Goal: Find specific page/section: Find specific page/section

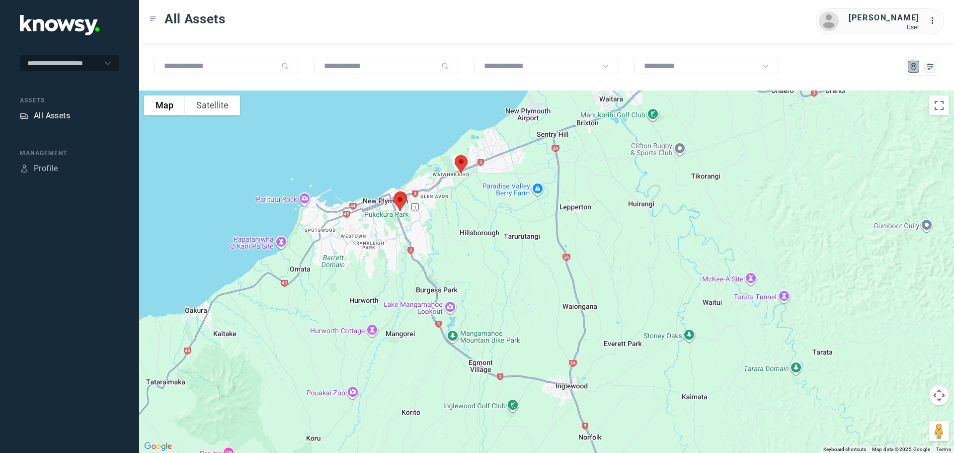
click at [64, 115] on div "All Assets" at bounding box center [52, 116] width 36 height 12
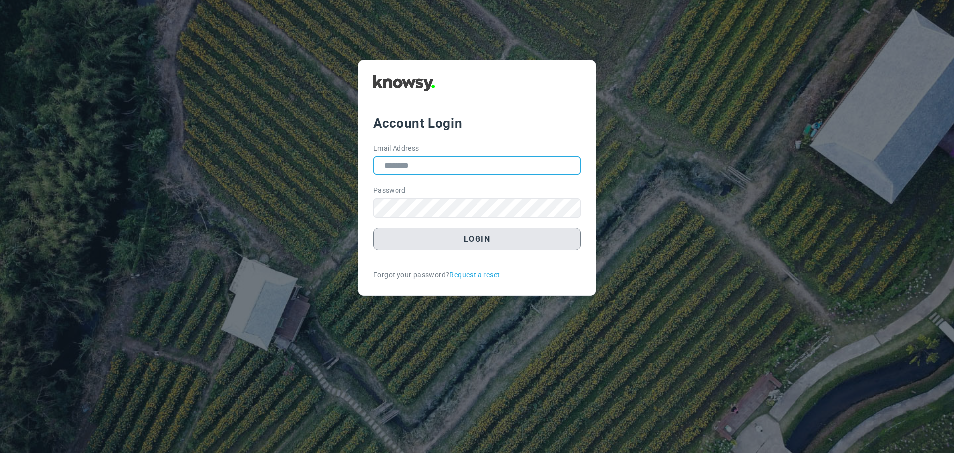
type input "**********"
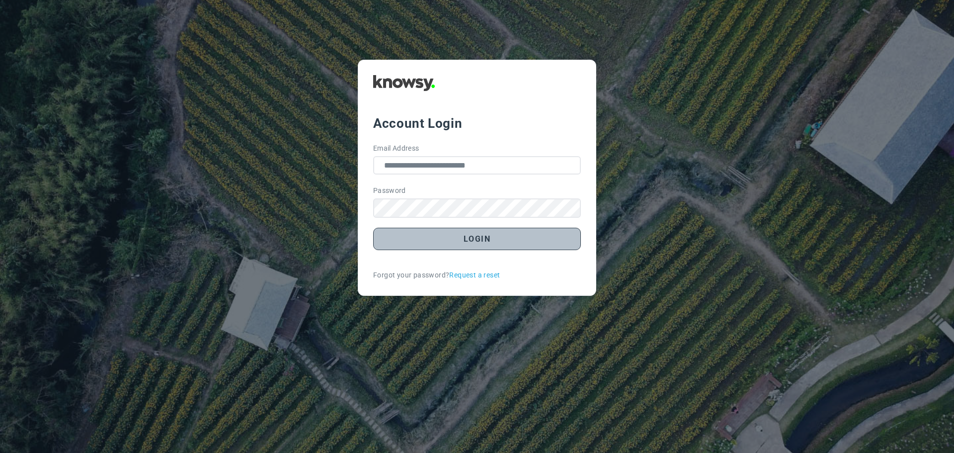
click at [472, 240] on button "Login" at bounding box center [477, 239] width 208 height 22
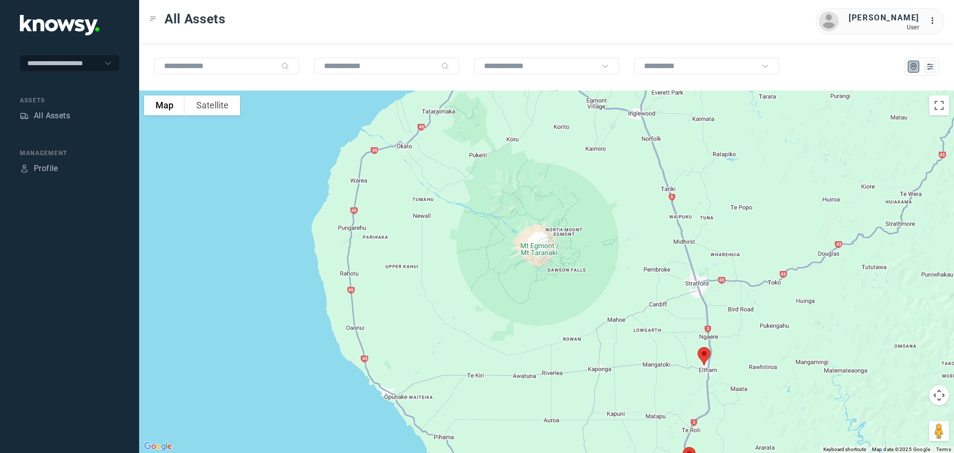
drag, startPoint x: 512, startPoint y: 148, endPoint x: 503, endPoint y: 221, distance: 73.7
click at [503, 221] on div at bounding box center [546, 271] width 815 height 362
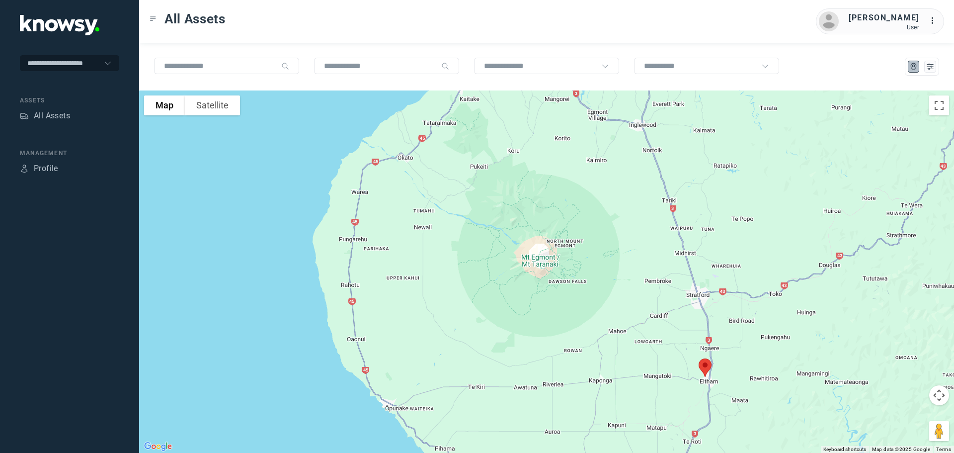
drag, startPoint x: 519, startPoint y: 191, endPoint x: 507, endPoint y: 266, distance: 76.1
click at [507, 266] on div at bounding box center [546, 271] width 815 height 362
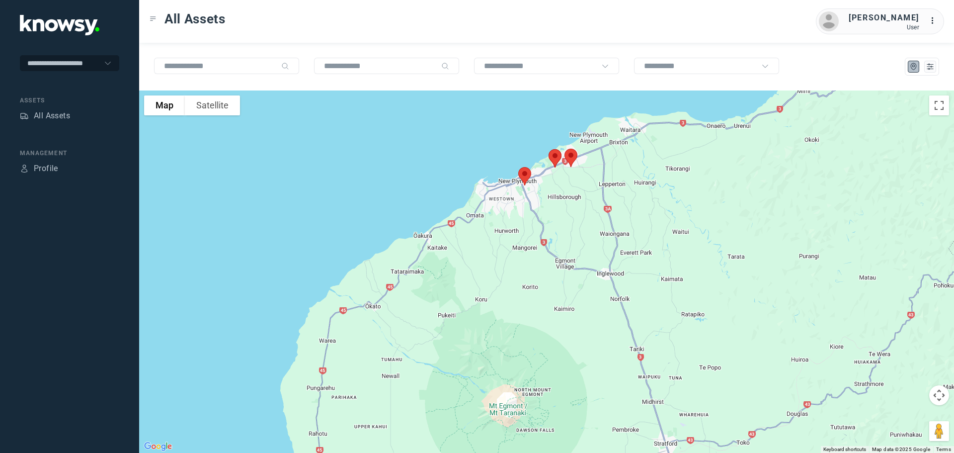
drag, startPoint x: 502, startPoint y: 238, endPoint x: 499, endPoint y: 242, distance: 5.1
click at [499, 243] on div at bounding box center [546, 271] width 815 height 362
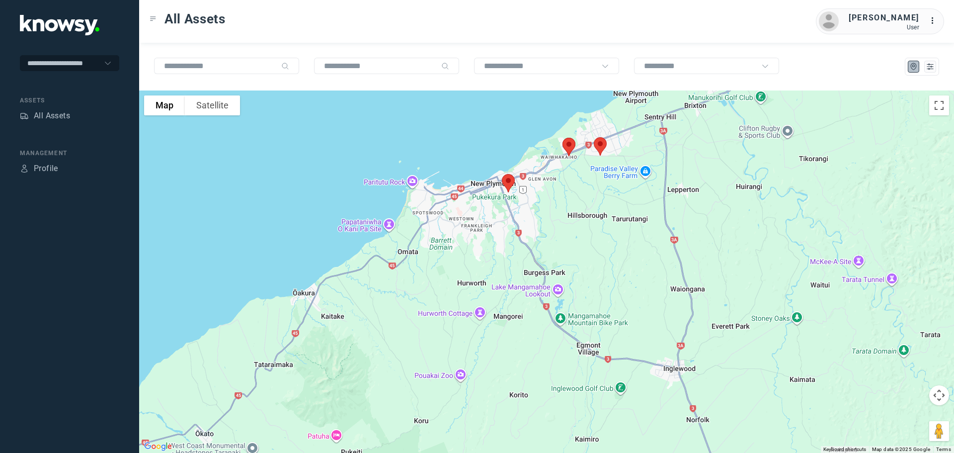
click at [596, 144] on img at bounding box center [600, 146] width 21 height 26
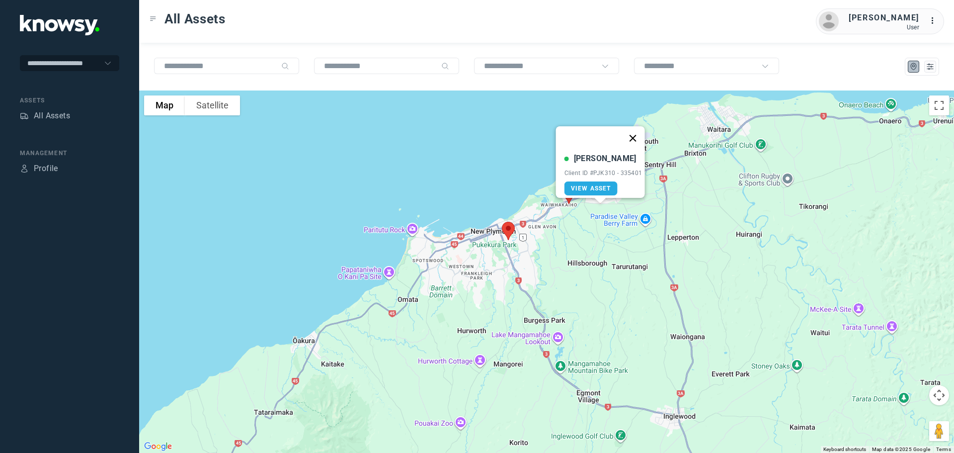
click at [636, 133] on button "Close" at bounding box center [633, 138] width 24 height 24
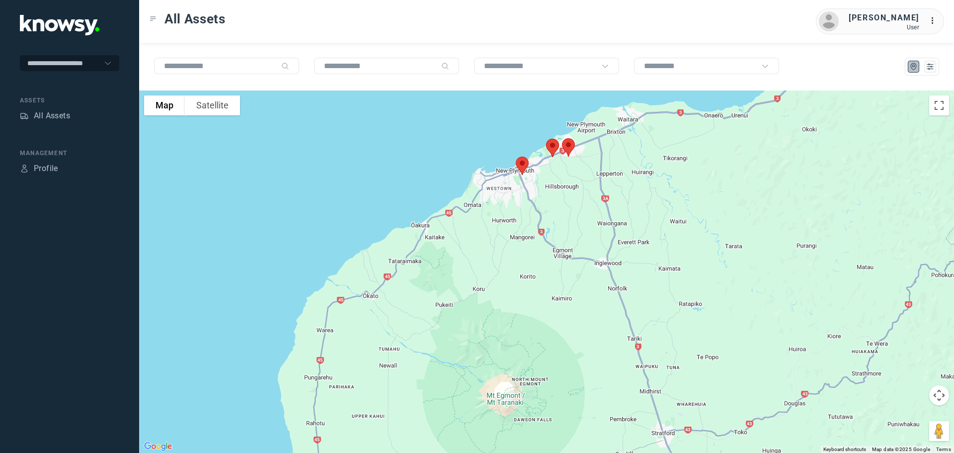
drag, startPoint x: 584, startPoint y: 246, endPoint x: 504, endPoint y: 90, distance: 174.3
click at [505, 92] on div "To navigate, press the arrow keys." at bounding box center [546, 271] width 815 height 362
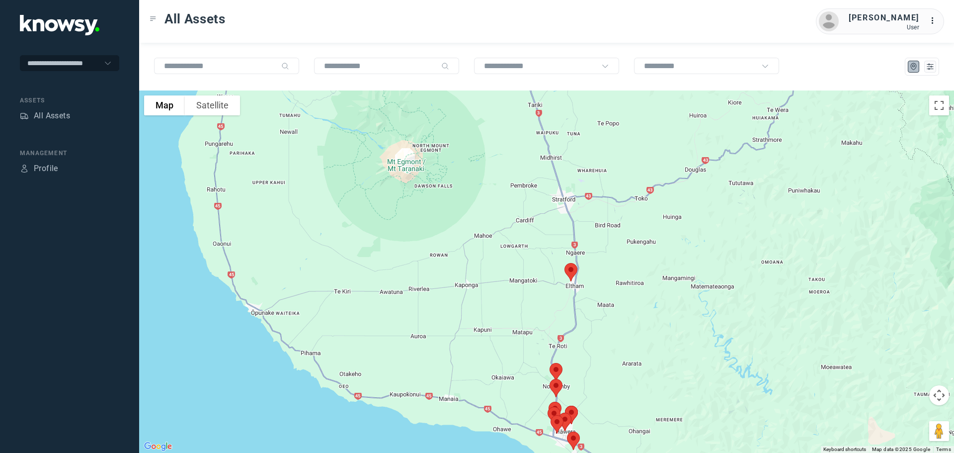
drag, startPoint x: 550, startPoint y: 179, endPoint x: 535, endPoint y: 100, distance: 81.0
click at [530, 92] on div at bounding box center [546, 271] width 815 height 362
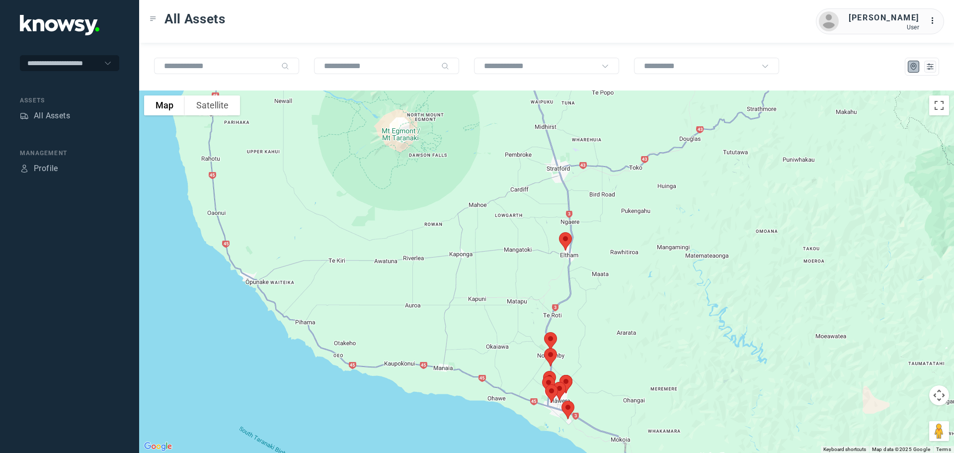
click at [562, 242] on img at bounding box center [565, 241] width 21 height 26
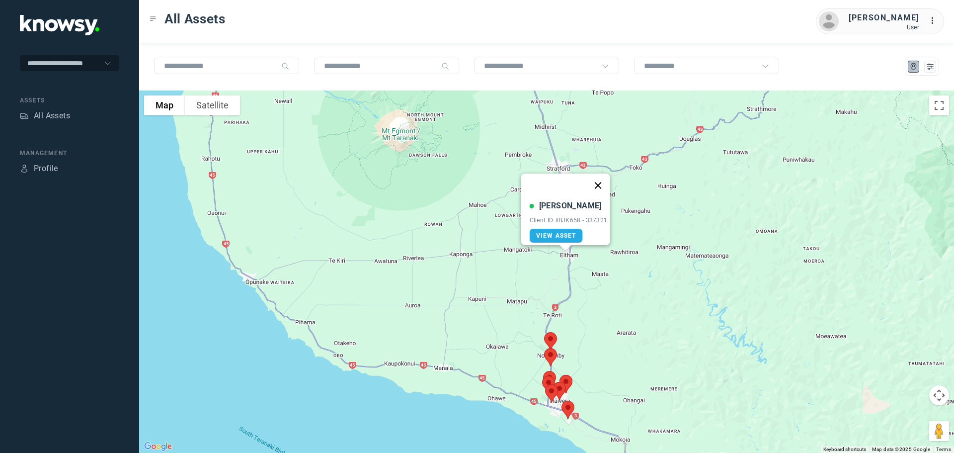
click at [602, 179] on button "Close" at bounding box center [598, 185] width 24 height 24
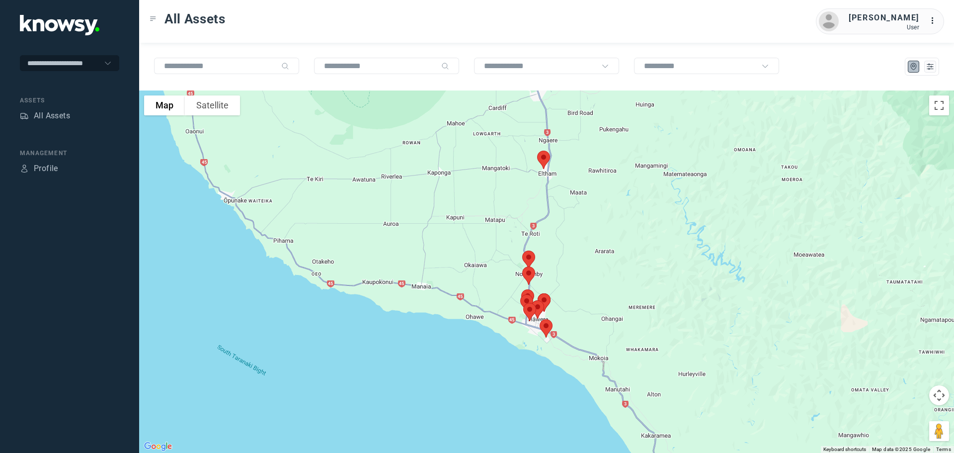
drag, startPoint x: 560, startPoint y: 247, endPoint x: 533, endPoint y: 133, distance: 117.4
click at [534, 147] on img at bounding box center [543, 160] width 21 height 26
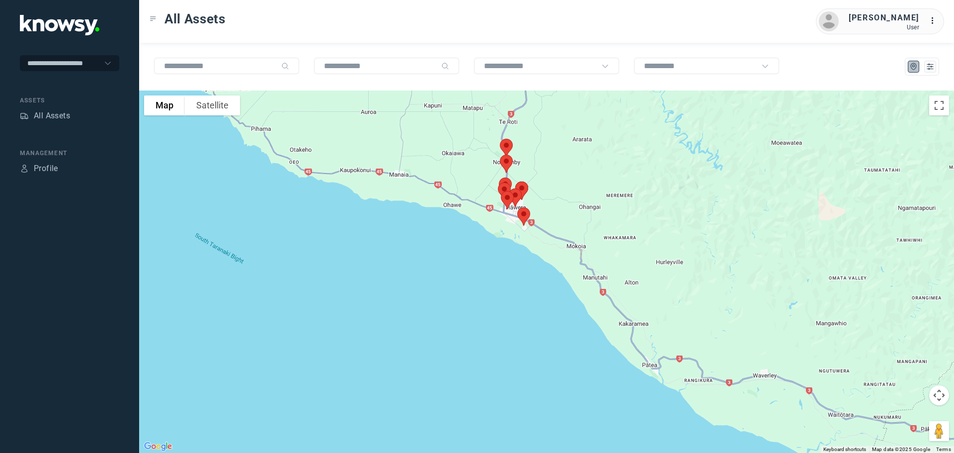
drag, startPoint x: 552, startPoint y: 199, endPoint x: 541, endPoint y: 158, distance: 42.5
click at [541, 152] on div at bounding box center [546, 271] width 815 height 362
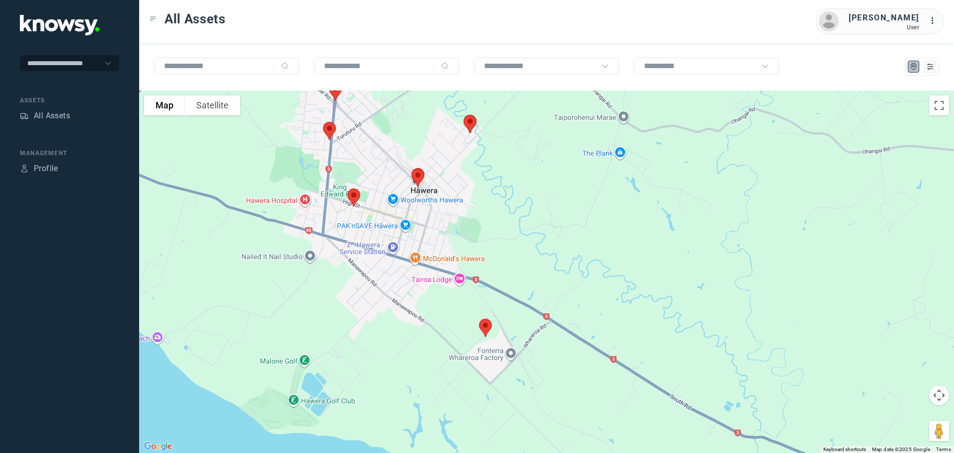
drag, startPoint x: 503, startPoint y: 246, endPoint x: 563, endPoint y: 87, distance: 169.2
click at [563, 87] on div "To navigate the map with touch gestures double-tap and hold your finger on the …" at bounding box center [546, 248] width 815 height 410
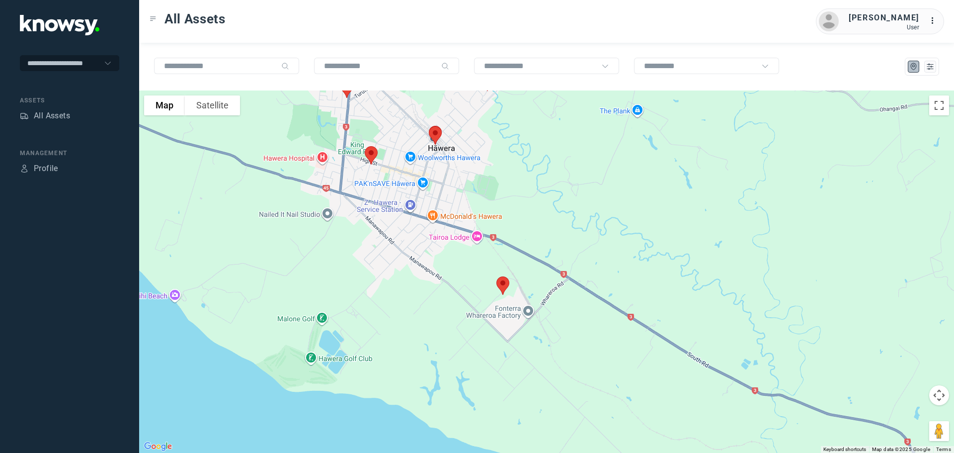
click at [501, 287] on img at bounding box center [503, 285] width 21 height 26
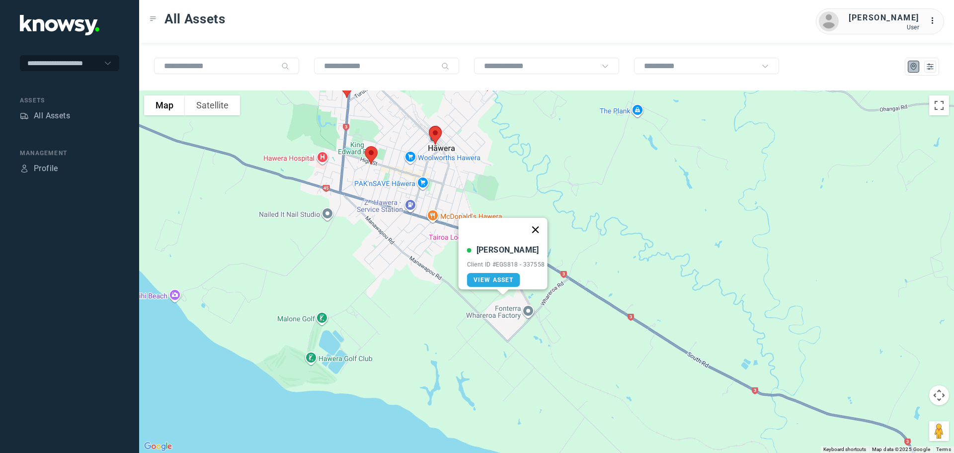
click at [539, 219] on button "Close" at bounding box center [535, 230] width 24 height 24
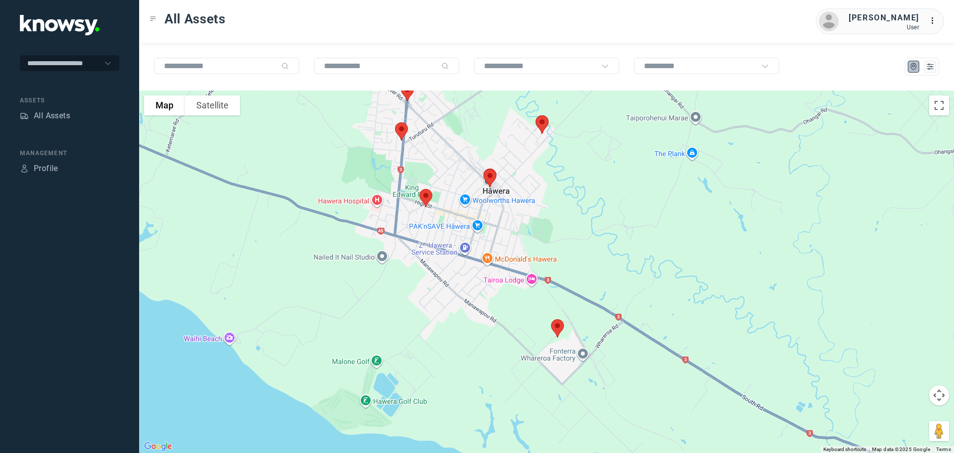
drag, startPoint x: 521, startPoint y: 193, endPoint x: 567, endPoint y: 237, distance: 63.3
click at [567, 237] on div at bounding box center [546, 271] width 815 height 362
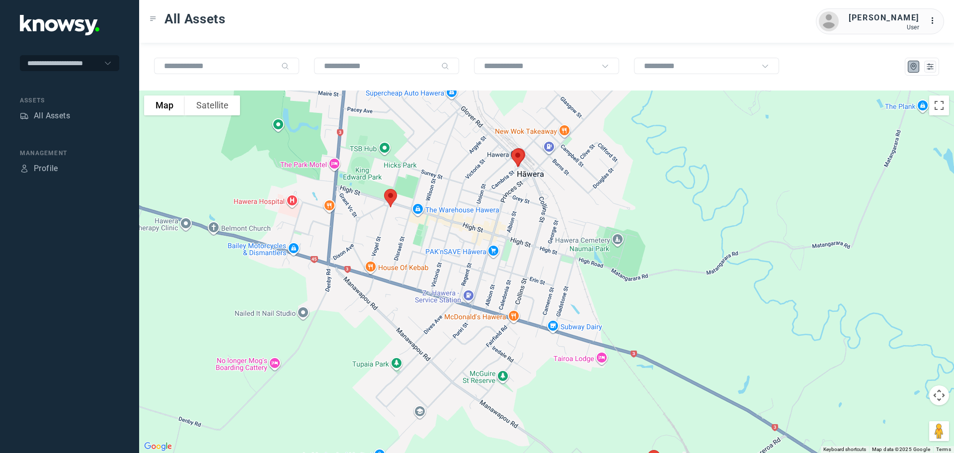
click at [390, 200] on img at bounding box center [390, 198] width 21 height 26
click at [430, 136] on button "Close" at bounding box center [424, 142] width 24 height 24
click at [517, 161] on img at bounding box center [517, 158] width 21 height 26
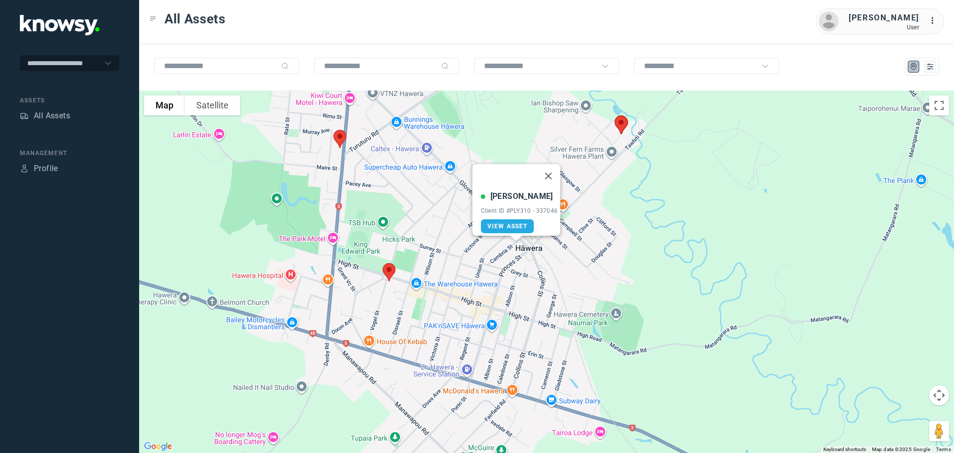
drag, startPoint x: 423, startPoint y: 190, endPoint x: 430, endPoint y: 243, distance: 53.7
click at [429, 246] on div "[PERSON_NAME] Client ID #PLY310 - 337046 View Asset" at bounding box center [546, 271] width 815 height 362
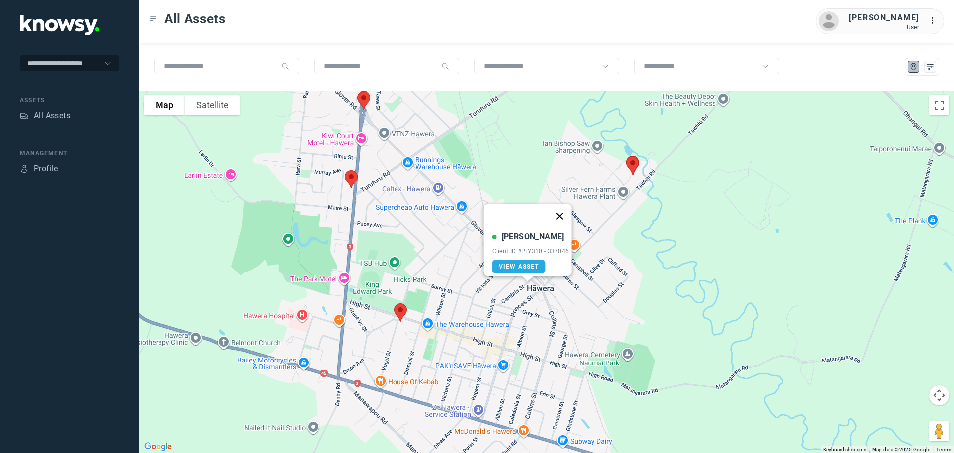
click at [565, 212] on button "Close" at bounding box center [560, 216] width 24 height 24
click at [353, 178] on img at bounding box center [351, 179] width 21 height 26
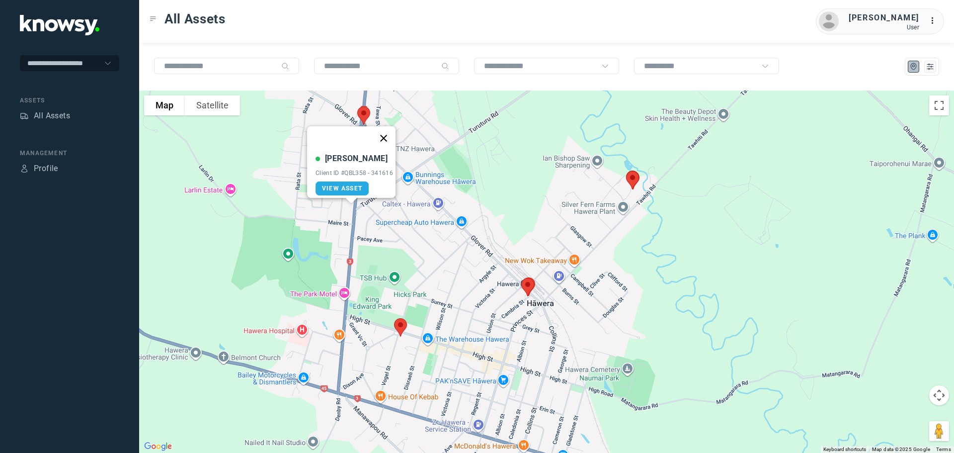
click at [386, 134] on button "Close" at bounding box center [384, 138] width 24 height 24
click at [633, 178] on img at bounding box center [632, 180] width 21 height 26
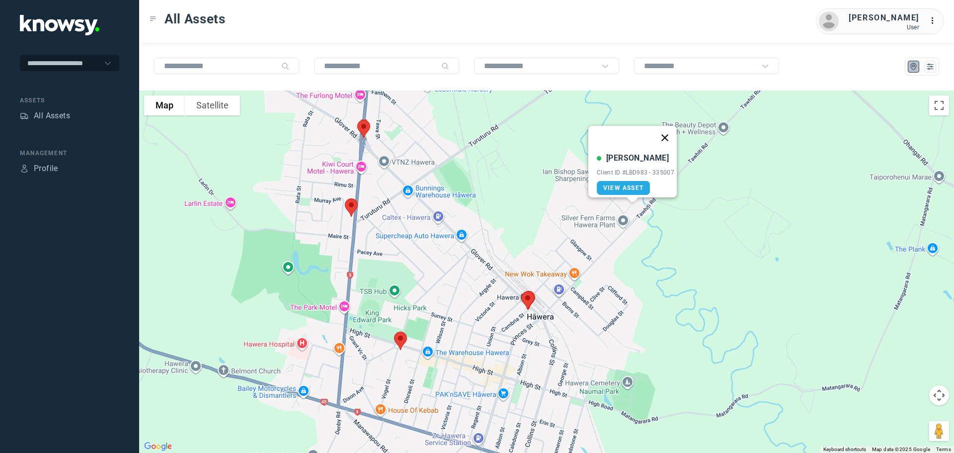
click at [667, 131] on button "Close" at bounding box center [665, 138] width 24 height 24
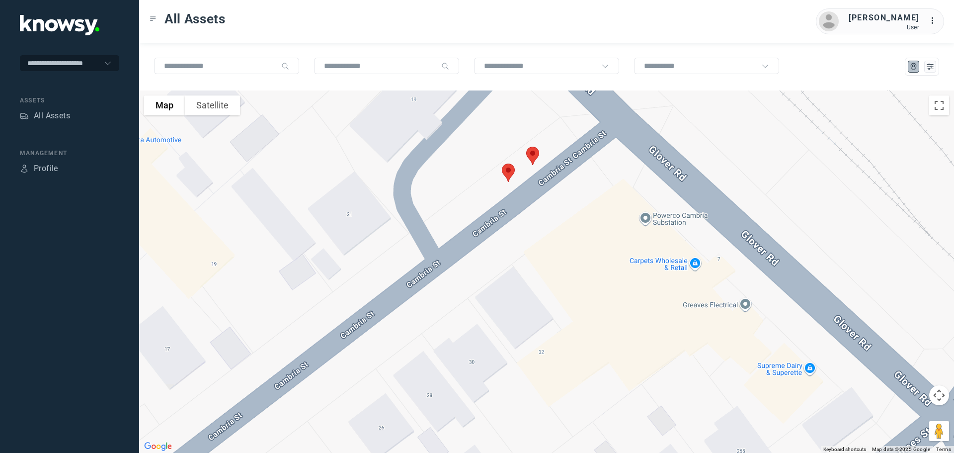
click at [536, 162] on img at bounding box center [532, 156] width 21 height 26
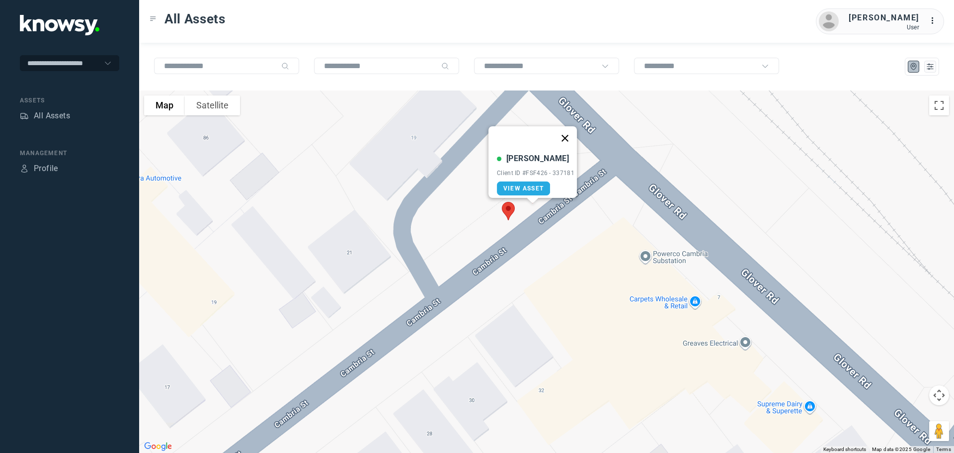
click at [568, 133] on button "Close" at bounding box center [565, 138] width 24 height 24
click at [511, 208] on img at bounding box center [508, 211] width 21 height 26
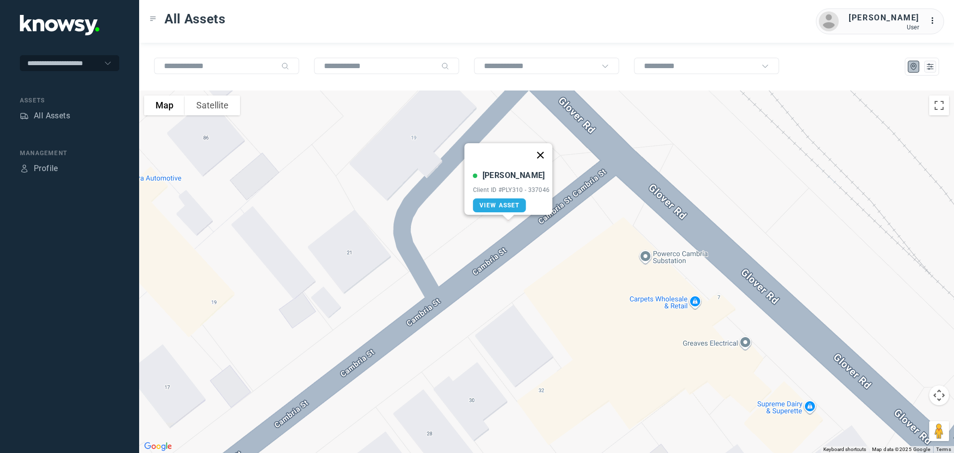
click at [543, 149] on button "Close" at bounding box center [540, 155] width 24 height 24
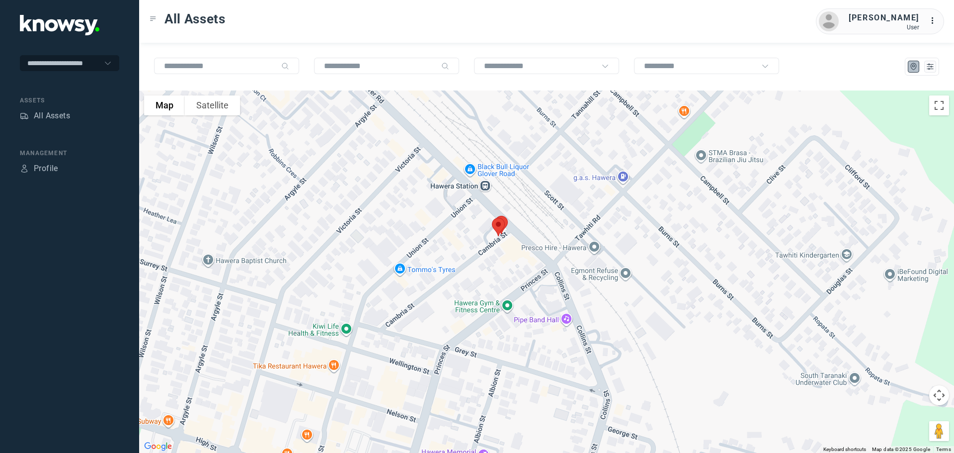
drag, startPoint x: 559, startPoint y: 156, endPoint x: 538, endPoint y: 298, distance: 144.2
click at [538, 298] on div at bounding box center [546, 271] width 815 height 362
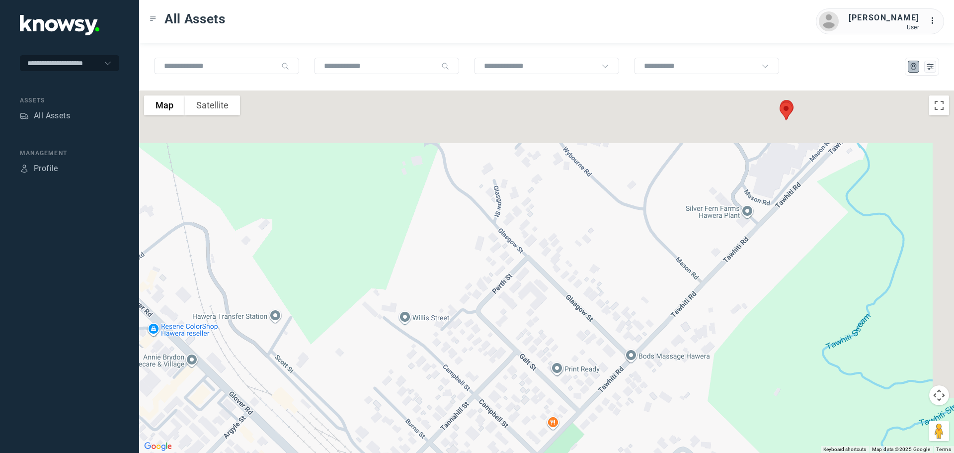
drag, startPoint x: 502, startPoint y: 308, endPoint x: 481, endPoint y: 334, distance: 33.6
click at [482, 334] on div at bounding box center [546, 271] width 815 height 362
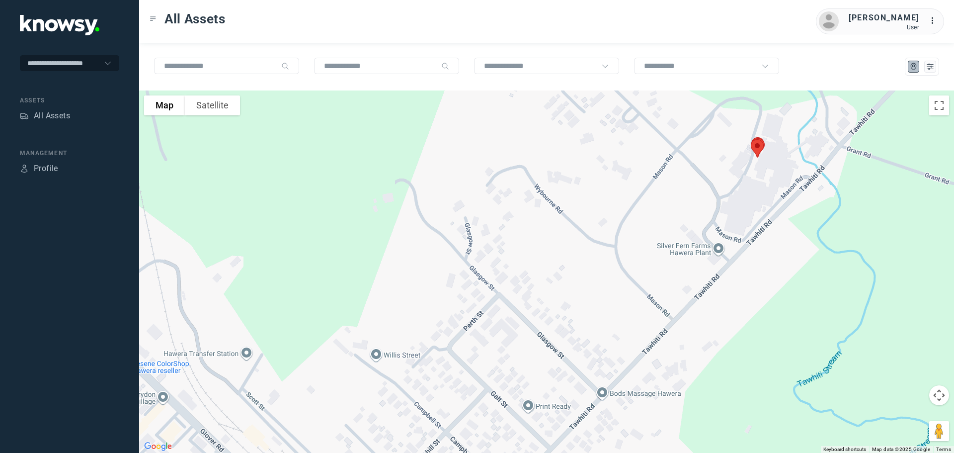
drag, startPoint x: 537, startPoint y: 270, endPoint x: 447, endPoint y: 333, distance: 109.5
click at [447, 333] on div at bounding box center [546, 271] width 815 height 362
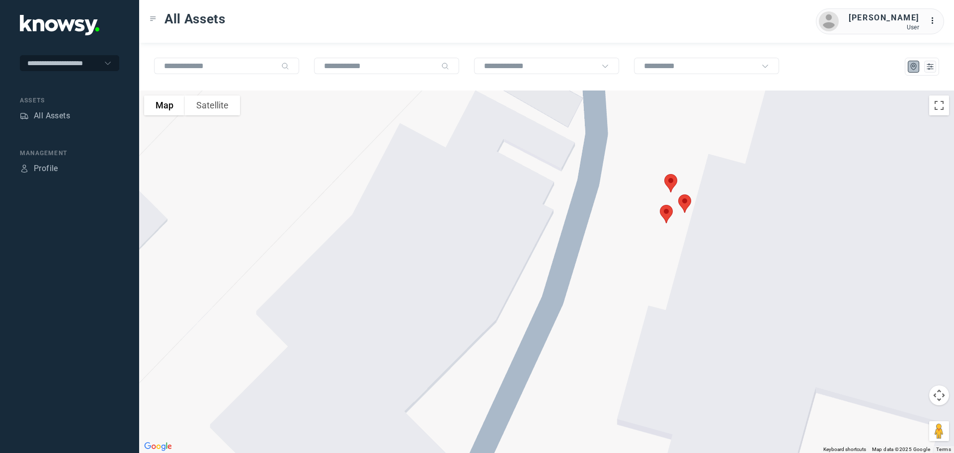
click at [667, 212] on img at bounding box center [666, 214] width 21 height 26
click at [702, 153] on button "Close" at bounding box center [699, 158] width 24 height 24
click at [666, 179] on img at bounding box center [670, 183] width 21 height 26
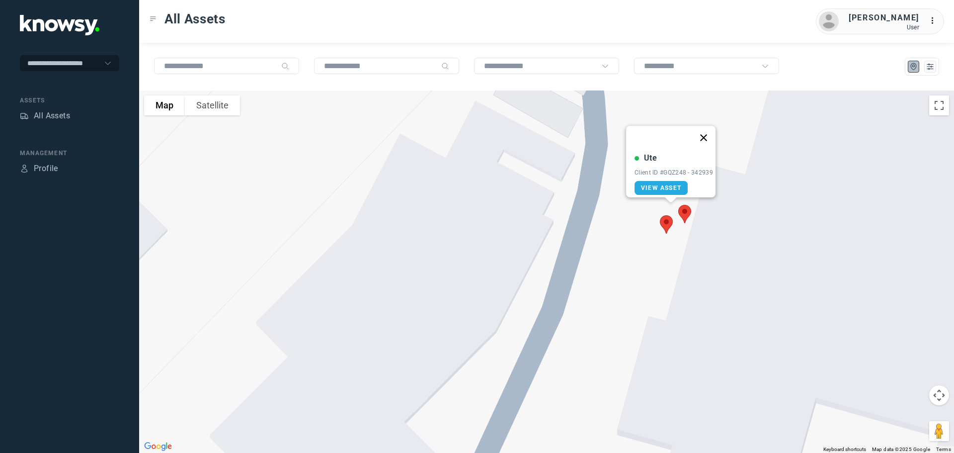
click at [707, 131] on button "Close" at bounding box center [704, 138] width 24 height 24
click at [688, 209] on img at bounding box center [684, 214] width 21 height 26
click at [720, 155] on button "Close" at bounding box center [717, 158] width 24 height 24
click at [664, 220] on img at bounding box center [666, 224] width 21 height 26
click at [707, 159] on button "Close" at bounding box center [699, 169] width 24 height 24
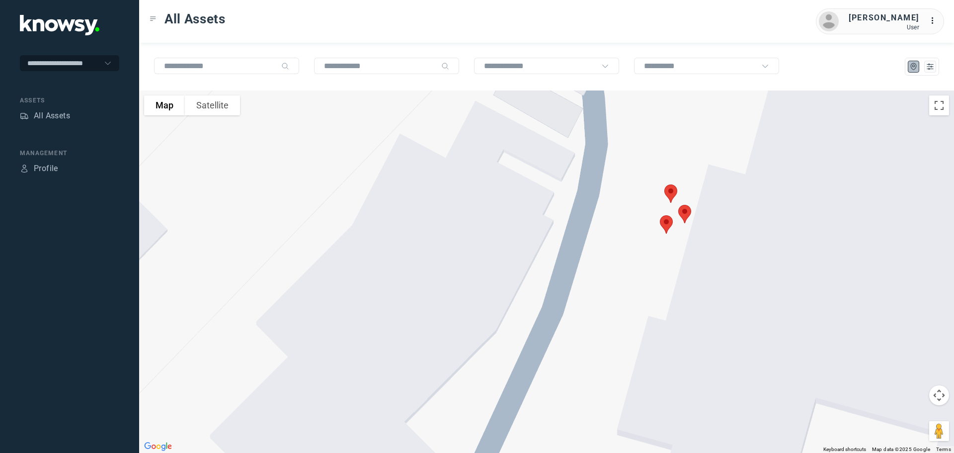
click at [688, 214] on img at bounding box center [684, 214] width 21 height 26
click at [719, 154] on button "Close" at bounding box center [717, 158] width 24 height 24
click at [670, 190] on img at bounding box center [670, 193] width 21 height 26
click at [706, 132] on button "Close" at bounding box center [704, 138] width 24 height 24
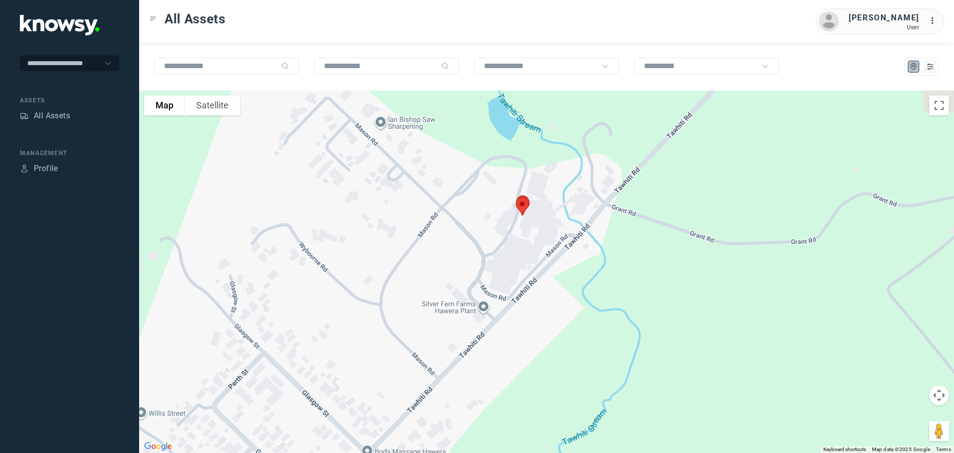
drag, startPoint x: 363, startPoint y: 161, endPoint x: 530, endPoint y: 236, distance: 183.5
click at [530, 236] on div "To navigate, press the arrow keys." at bounding box center [546, 271] width 815 height 362
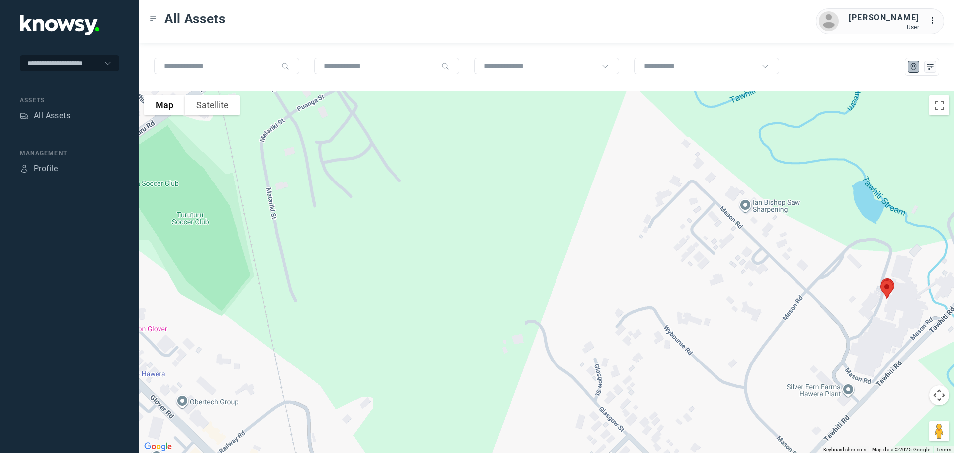
drag, startPoint x: 478, startPoint y: 200, endPoint x: 501, endPoint y: 286, distance: 89.2
click at [501, 287] on div at bounding box center [546, 271] width 815 height 362
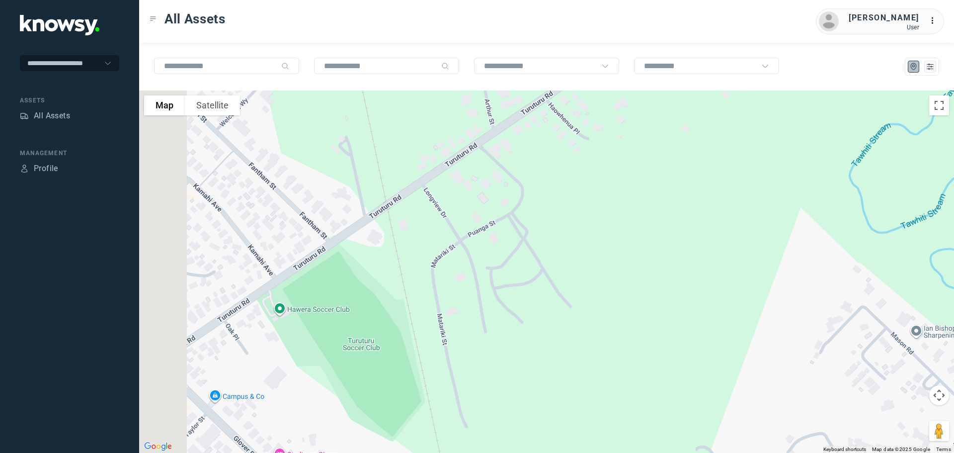
drag, startPoint x: 434, startPoint y: 208, endPoint x: 571, endPoint y: 203, distance: 136.8
click at [571, 203] on div at bounding box center [546, 271] width 815 height 362
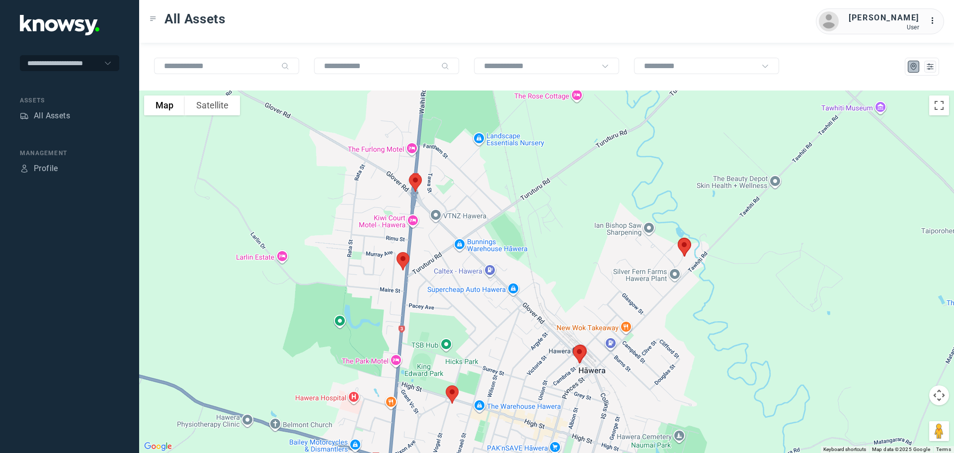
click at [416, 181] on img at bounding box center [415, 182] width 21 height 26
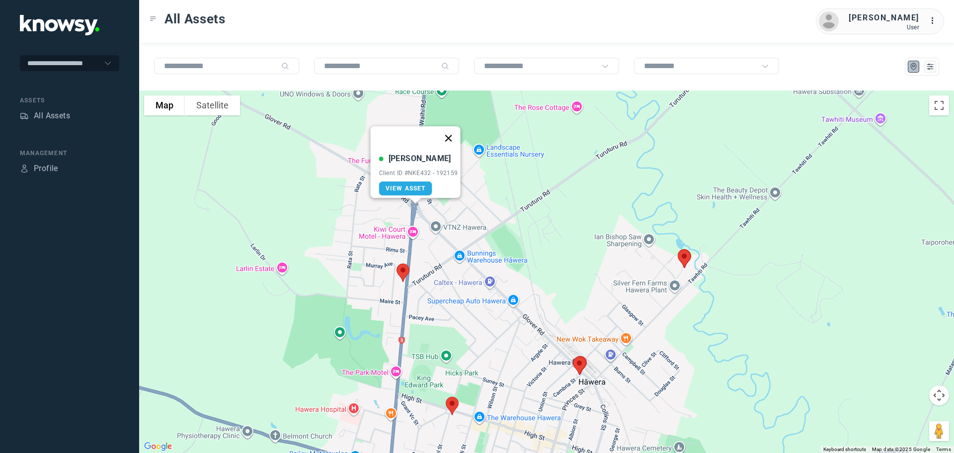
click at [457, 128] on button "Close" at bounding box center [448, 138] width 24 height 24
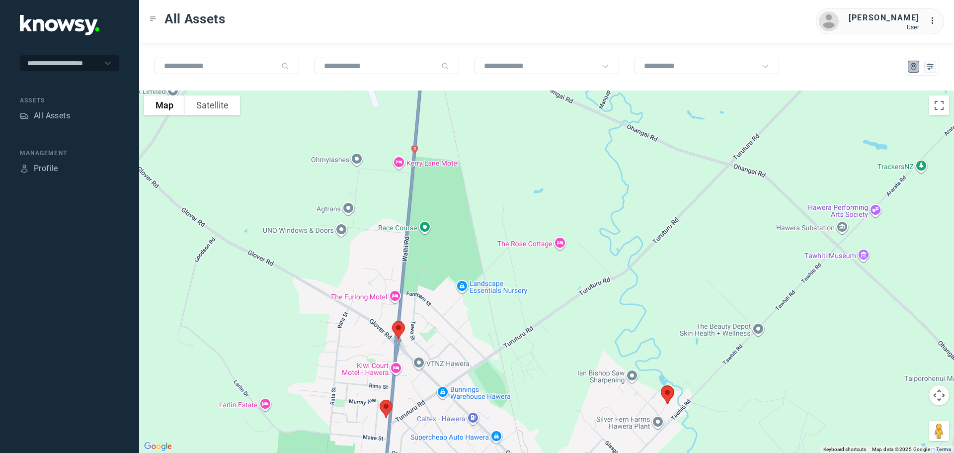
drag, startPoint x: 477, startPoint y: 169, endPoint x: 459, endPoint y: 303, distance: 135.3
click at [460, 308] on div at bounding box center [546, 271] width 815 height 362
